Goal: Task Accomplishment & Management: Complete application form

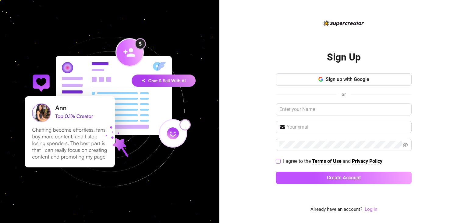
click at [280, 161] on input "I agree to the Terms of Use and Privacy Policy" at bounding box center [278, 161] width 4 height 4
checkbox input "true"
click at [295, 128] on input "text" at bounding box center [347, 126] width 121 height 7
click at [298, 126] on input "text" at bounding box center [347, 126] width 121 height 7
paste input "[EMAIL_ADDRESS][DOMAIN_NAME]"
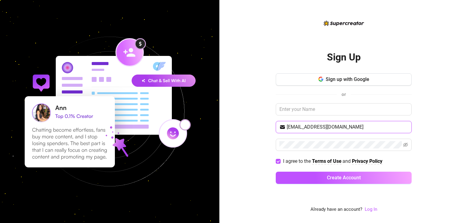
type input "[EMAIL_ADDRESS][DOMAIN_NAME]"
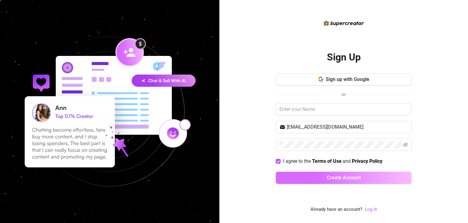
click at [284, 176] on button "Create Account" at bounding box center [344, 177] width 136 height 12
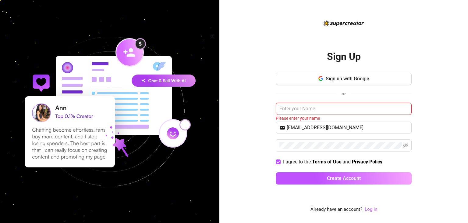
click at [290, 108] on input "text" at bounding box center [344, 108] width 136 height 12
click at [373, 207] on link "Log In" at bounding box center [371, 208] width 12 height 5
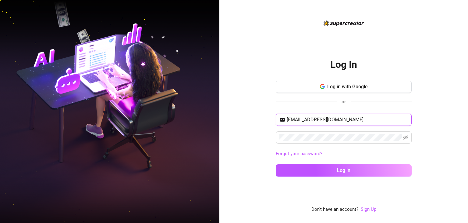
click at [301, 120] on input "[EMAIL_ADDRESS][DOMAIN_NAME]" at bounding box center [347, 119] width 121 height 7
drag, startPoint x: 341, startPoint y: 120, endPoint x: 272, endPoint y: 120, distance: 69.2
click at [272, 120] on div "Log In Log in with Google or [EMAIL_ADDRESS][DOMAIN_NAME] Forgot your password?…" at bounding box center [343, 111] width 249 height 223
paste input "isabellexmilki"
type input "[EMAIL_ADDRESS][DOMAIN_NAME]"
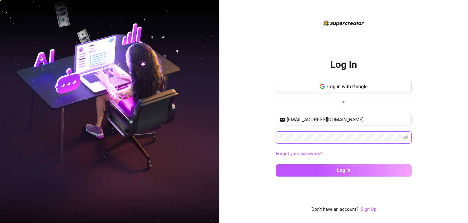
click at [267, 134] on div "Log In Log in with Google or [EMAIL_ADDRESS][DOMAIN_NAME] Forgot your password?…" at bounding box center [343, 111] width 249 height 223
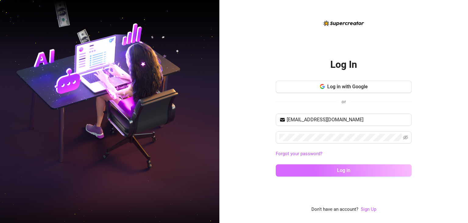
click at [288, 168] on button "Log in" at bounding box center [344, 170] width 136 height 12
